Goal: Check status: Check status

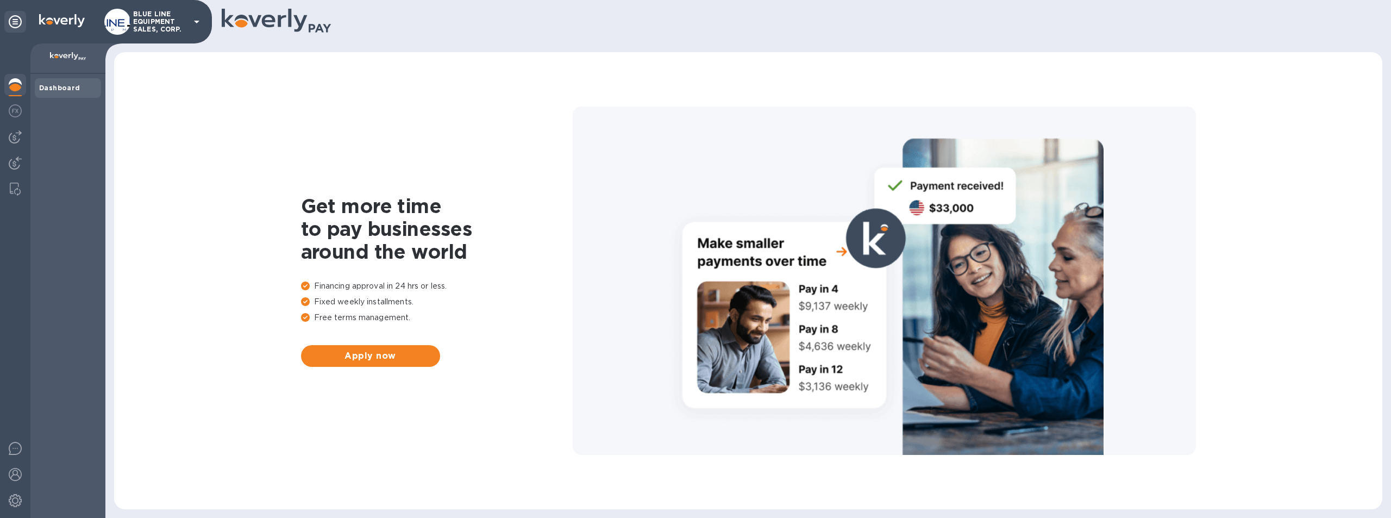
click at [149, 21] on p "BLUE LINE EQUIPMENT SALES, CORP." at bounding box center [160, 21] width 54 height 23
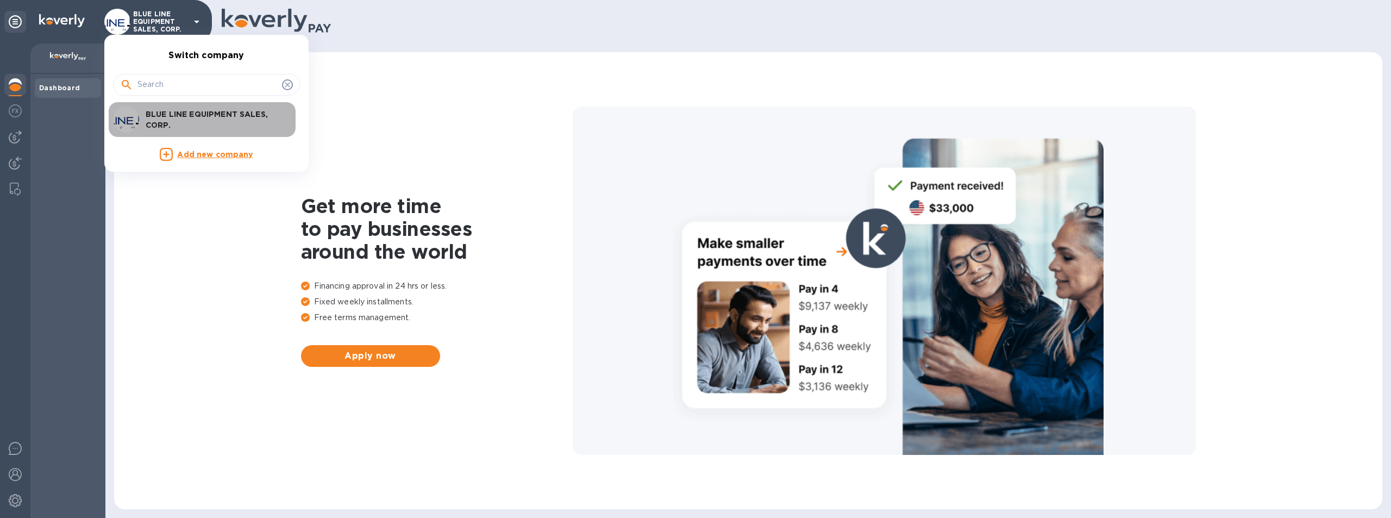
click at [175, 119] on p "BLUE LINE EQUIPMENT SALES, CORP." at bounding box center [214, 120] width 137 height 22
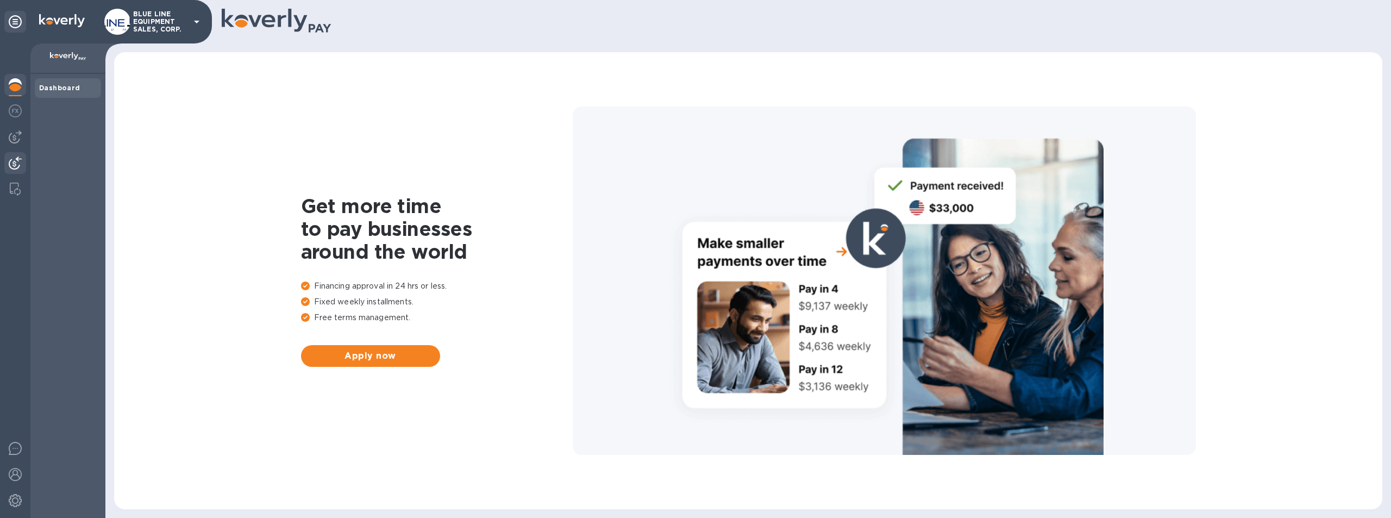
click at [14, 160] on img at bounding box center [15, 163] width 13 height 13
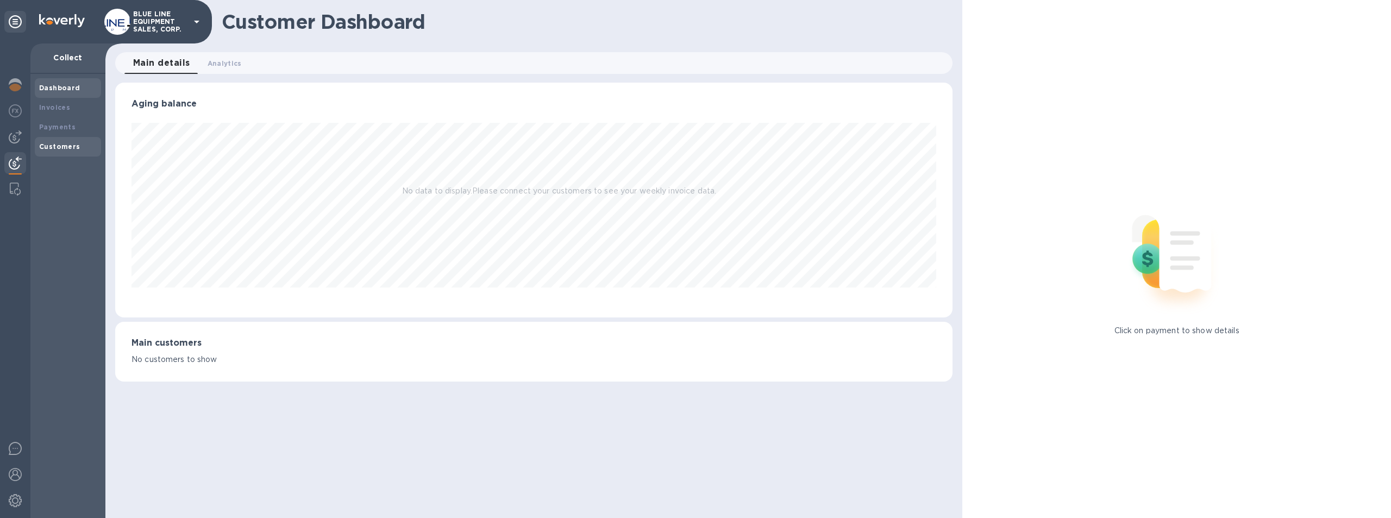
scroll to position [235, 838]
click at [58, 125] on b "Payments" at bounding box center [57, 127] width 36 height 8
